Goal: Use online tool/utility: Utilize a website feature to perform a specific function

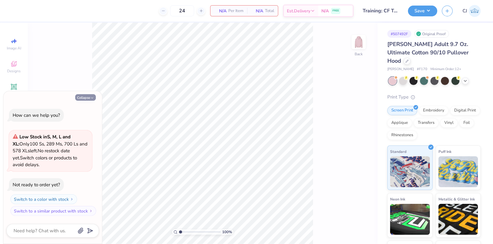
click at [89, 95] on button "Collapse" at bounding box center [85, 97] width 21 height 6
type textarea "x"
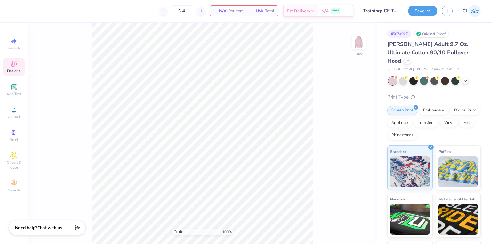
click at [14, 61] on icon at bounding box center [13, 63] width 7 height 7
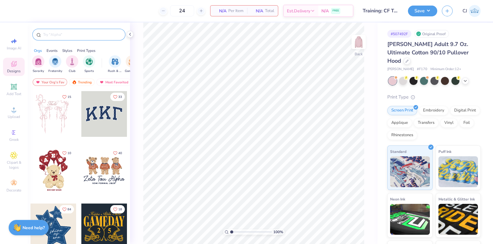
click at [84, 34] on input "text" at bounding box center [82, 34] width 79 height 6
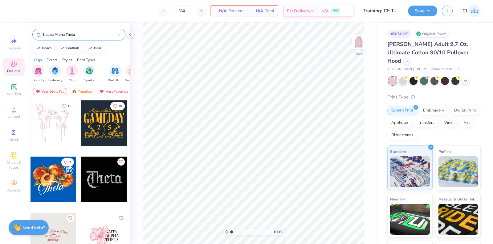
type input "Kappa Alpha Theta"
click at [103, 113] on div at bounding box center [104, 123] width 46 height 46
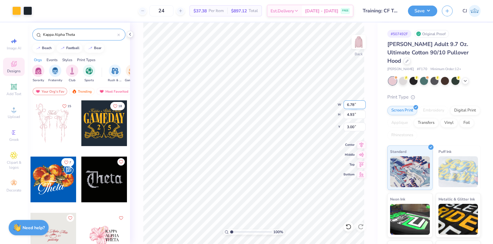
click at [356, 105] on input "6.78" at bounding box center [355, 104] width 22 height 9
click at [353, 112] on input "4.93" at bounding box center [355, 114] width 22 height 9
type input "7.00"
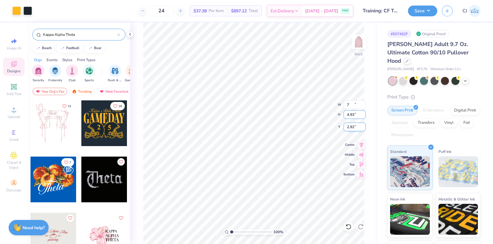
type input "5.09"
type input "2.92"
click at [354, 103] on input "7.00" at bounding box center [355, 104] width 22 height 9
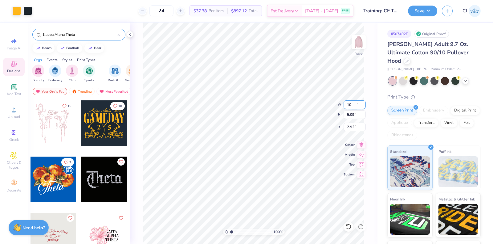
type input "10.00"
type input "7.27"
type input "1.83"
drag, startPoint x: 235, startPoint y: 231, endPoint x: 239, endPoint y: 229, distance: 4.8
type input "2.75"
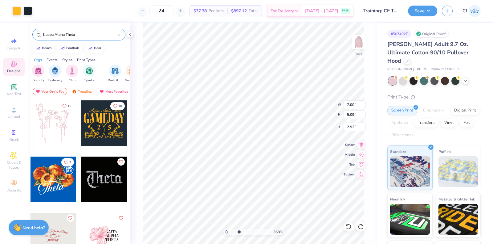
click at [239, 229] on input "range" at bounding box center [251, 232] width 42 height 6
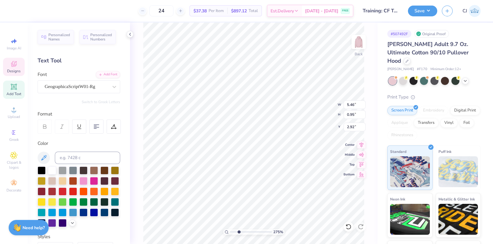
scroll to position [6, 1]
type textarea "Pi"
